Goal: Information Seeking & Learning: Check status

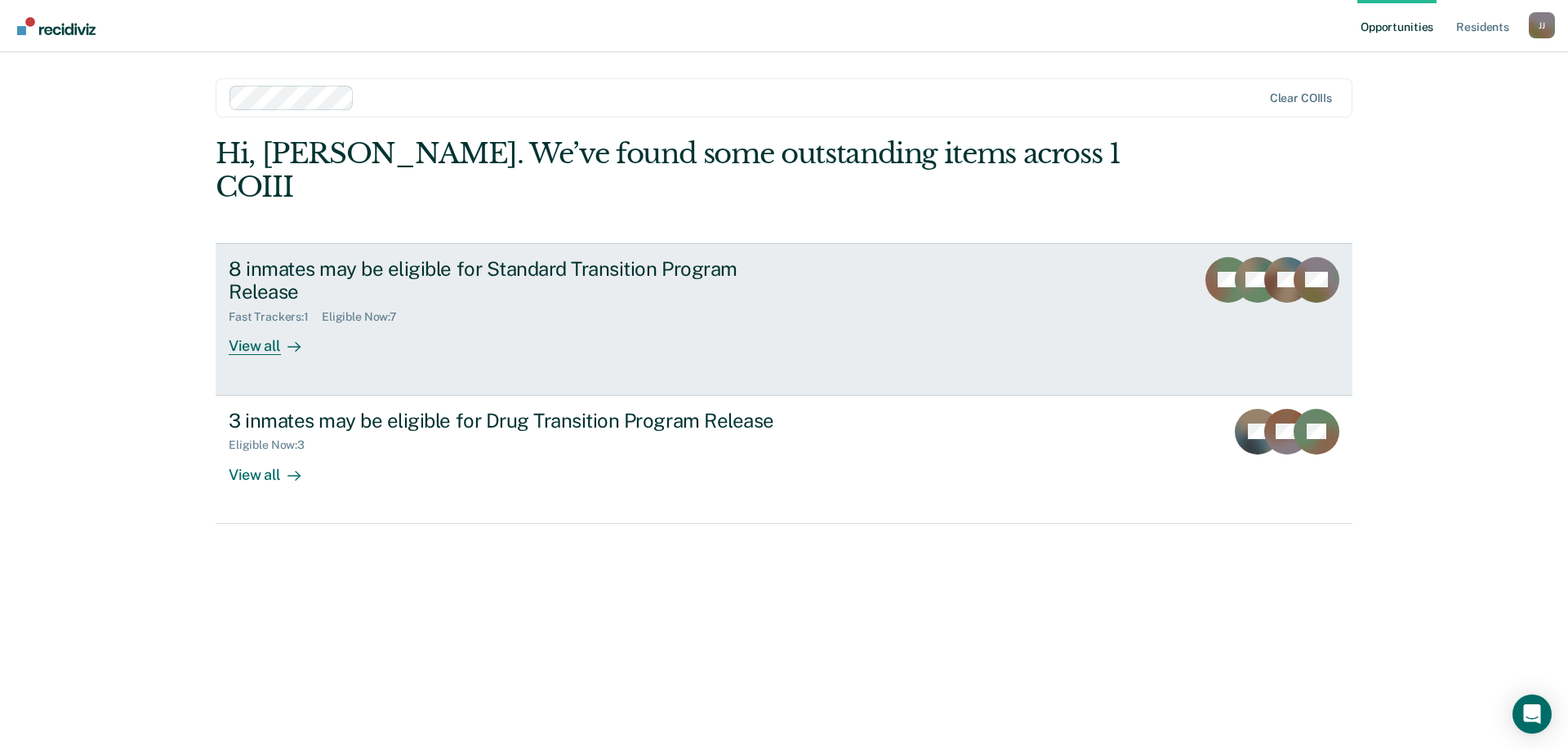
click at [255, 324] on div "View all" at bounding box center [274, 339] width 91 height 32
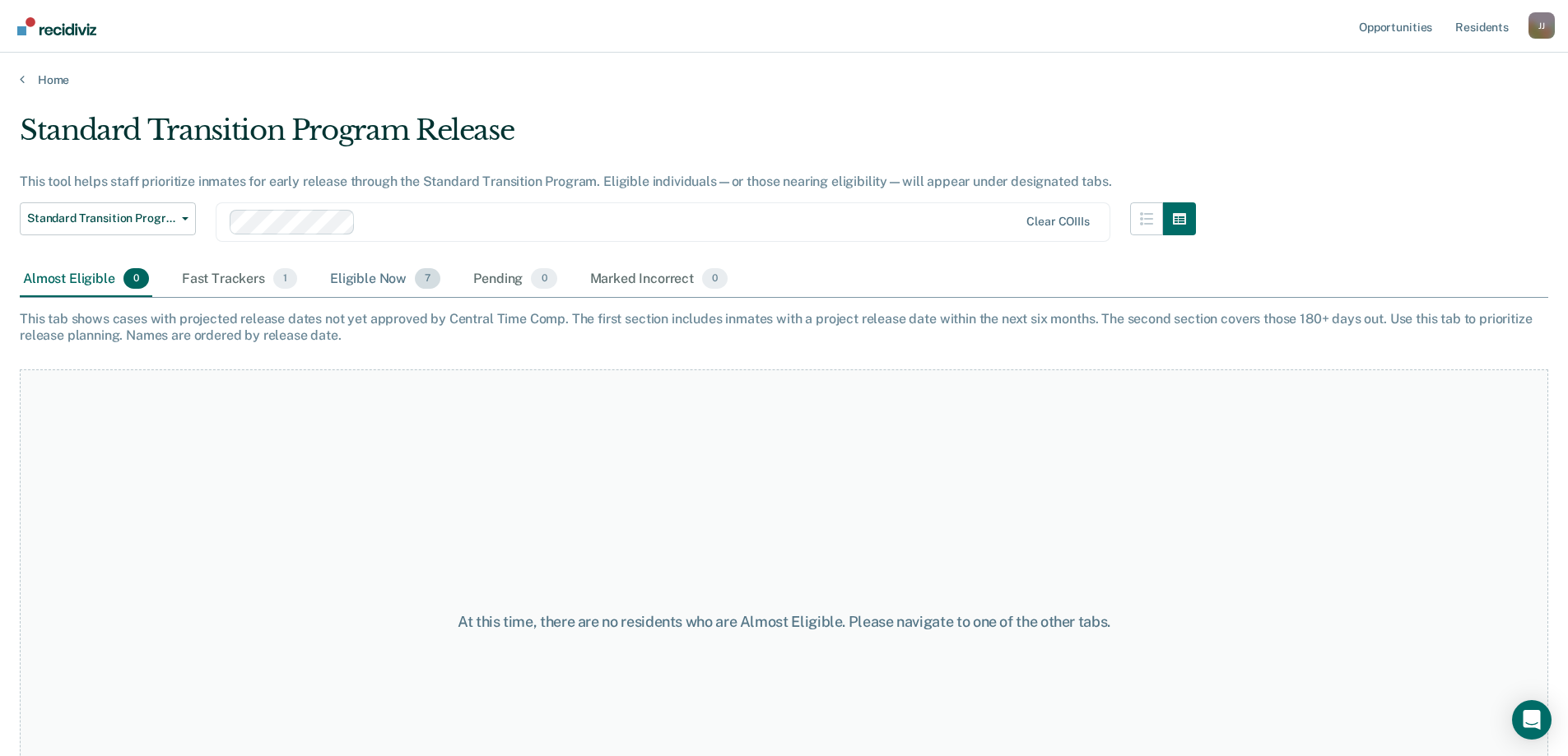
click at [385, 279] on div "Eligible Now 7" at bounding box center [385, 279] width 117 height 36
